Goal: Task Accomplishment & Management: Use online tool/utility

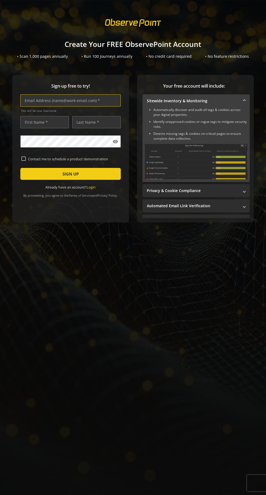
click at [65, 100] on input "text" at bounding box center [70, 100] width 100 height 12
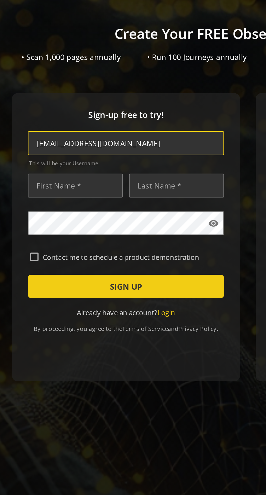
type input "[EMAIL_ADDRESS][DOMAIN_NAME]"
click at [32, 123] on input "text" at bounding box center [44, 122] width 49 height 12
type input "[PERSON_NAME]"
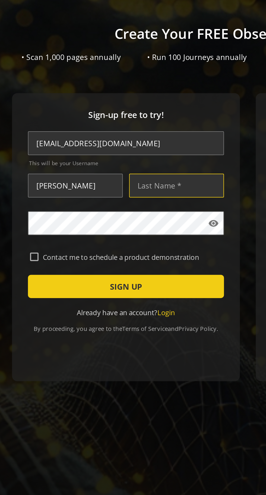
type input "[PERSON_NAME]"
click at [23, 159] on input "Contact me to schedule a product demonstration" at bounding box center [23, 159] width 4 height 4
checkbox input "true"
click at [79, 175] on span "submit" at bounding box center [70, 173] width 100 height 13
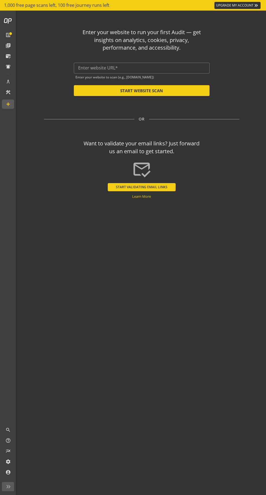
click at [243, 3] on link "UPGRADE MY ACCOUNT keyboard_double_arrow_right" at bounding box center [237, 5] width 46 height 7
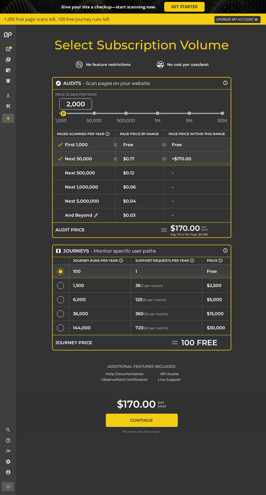
click at [54, 375] on div "Additional Features Included Help Documentation API Access ObservePoint Certifi…" at bounding box center [141, 373] width 185 height 18
click at [67, 401] on div "$170.00 per year" at bounding box center [141, 404] width 185 height 12
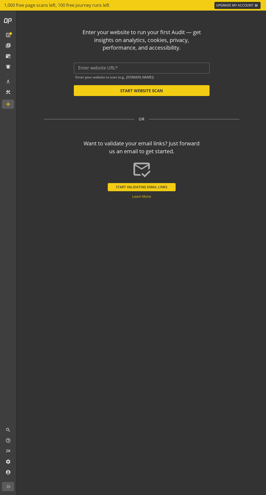
click at [94, 67] on input "text" at bounding box center [141, 67] width 127 height 5
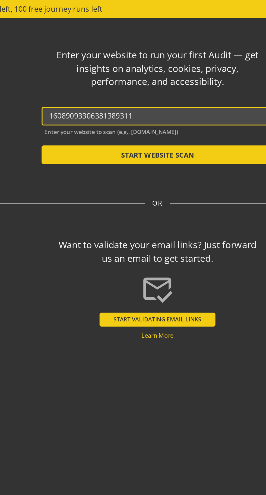
click at [150, 90] on button "START WEBSITE SCAN" at bounding box center [142, 90] width 136 height 11
type input "[URL]"
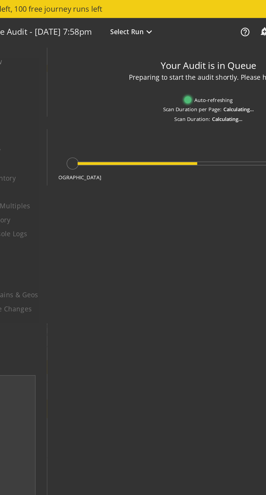
type textarea "Notes can include: -a description of what this audit is validating -changes in …"
